Goal: Navigation & Orientation: Find specific page/section

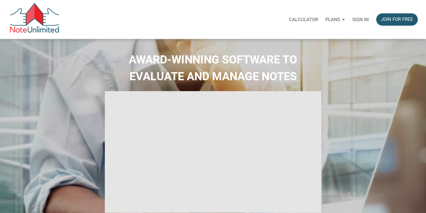
click at [359, 18] on p "Sign in" at bounding box center [360, 20] width 17 height 6
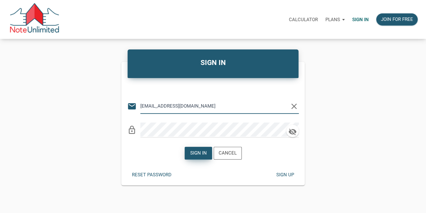
type input "lethasiddons@gmail.com"
click at [198, 154] on div "Sign in" at bounding box center [198, 153] width 17 height 7
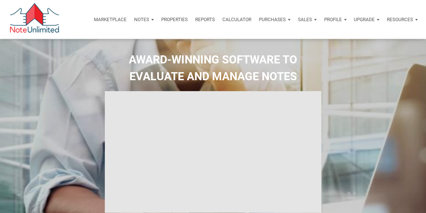
type input "Introduction to new features"
select select
click at [150, 19] on div "Notes" at bounding box center [143, 19] width 27 height 19
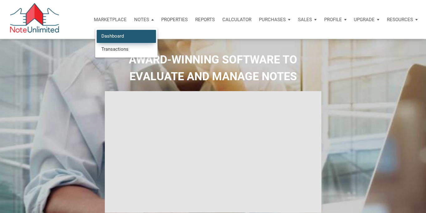
click at [124, 35] on link "Dashboard" at bounding box center [126, 36] width 59 height 13
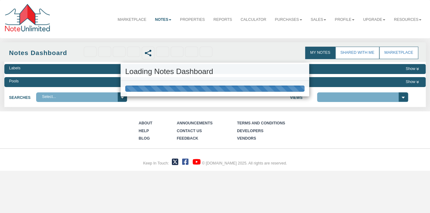
select select
select select "3"
